Goal: Task Accomplishment & Management: Complete application form

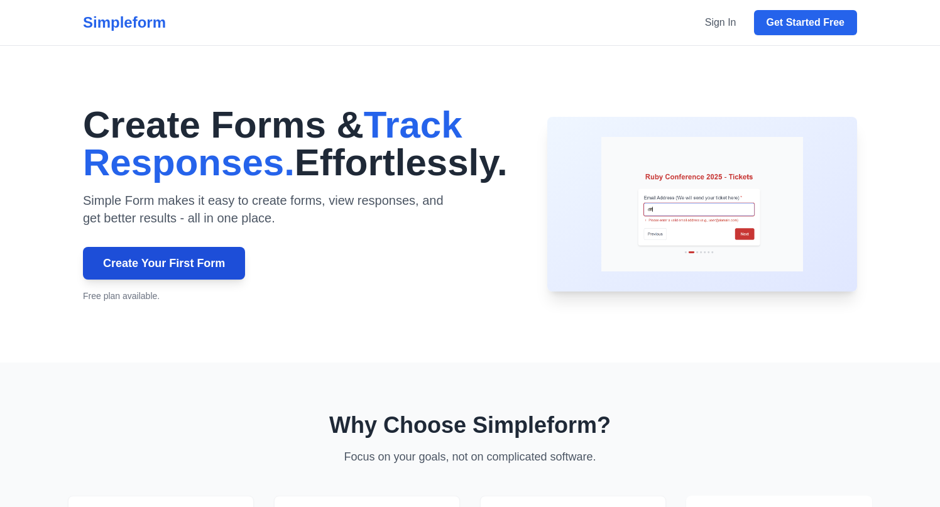
click at [209, 271] on link "Create Your First Form" at bounding box center [164, 263] width 162 height 33
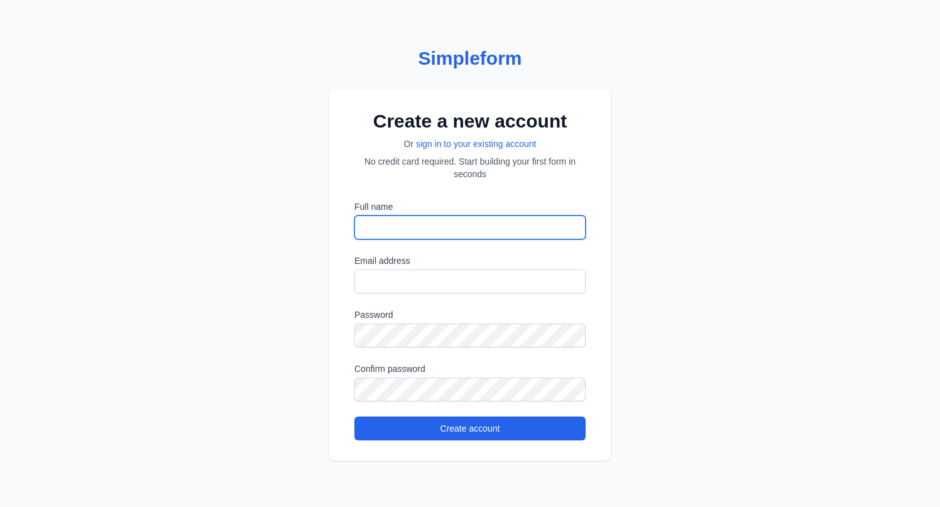
click at [423, 219] on input "Full name" at bounding box center [469, 228] width 231 height 24
click at [466, 202] on label "Full name" at bounding box center [469, 206] width 231 height 13
click at [466, 216] on input "Full name" at bounding box center [469, 228] width 231 height 24
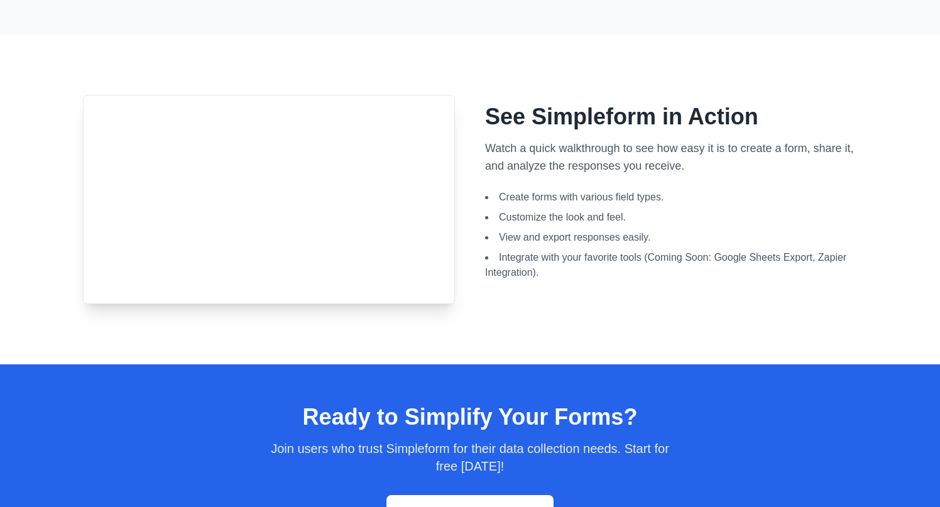
scroll to position [654, 0]
